Goal: Task Accomplishment & Management: Use online tool/utility

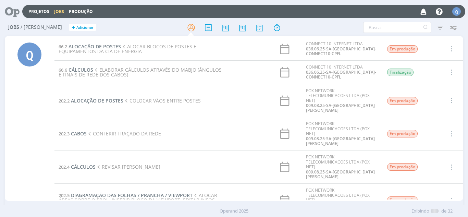
scroll to position [368, 0]
click at [392, 25] on input "text" at bounding box center [397, 27] width 68 height 11
type input "09.08"
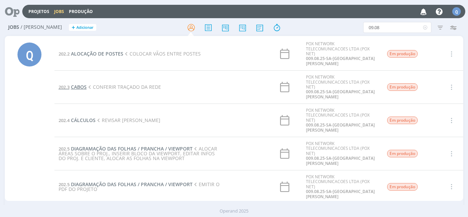
click at [76, 84] on span "CABOS" at bounding box center [79, 87] width 16 height 7
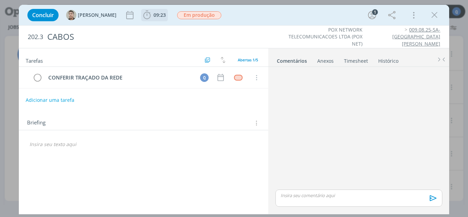
click at [154, 13] on span "09:23" at bounding box center [160, 15] width 12 height 7
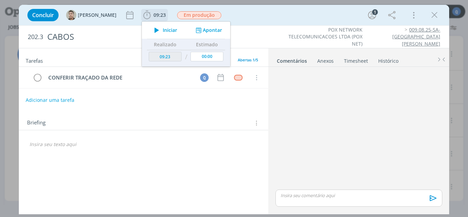
click at [151, 29] on icon "dialog" at bounding box center [157, 30] width 12 height 9
click at [194, 30] on button "Apontar" at bounding box center [208, 30] width 28 height 7
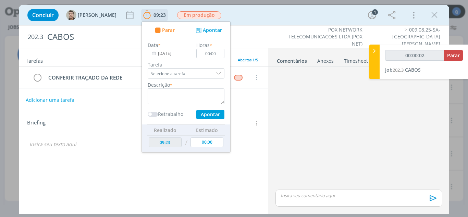
click at [214, 74] on div "dialog" at bounding box center [219, 73] width 10 height 10
type input "00:00:03"
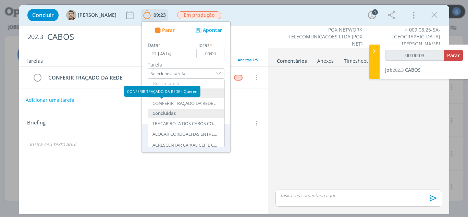
click at [166, 106] on div "CONFERIR TRAÇADO DA REDE - Queren" at bounding box center [185, 103] width 65 height 5
type input "CONFERIR TRAÇADO DA REDE"
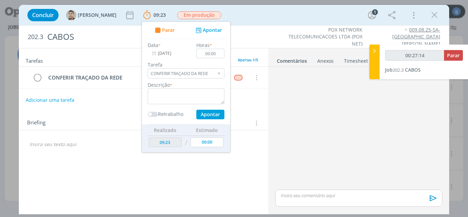
type input "00:28:14"
